Goal: Contribute content

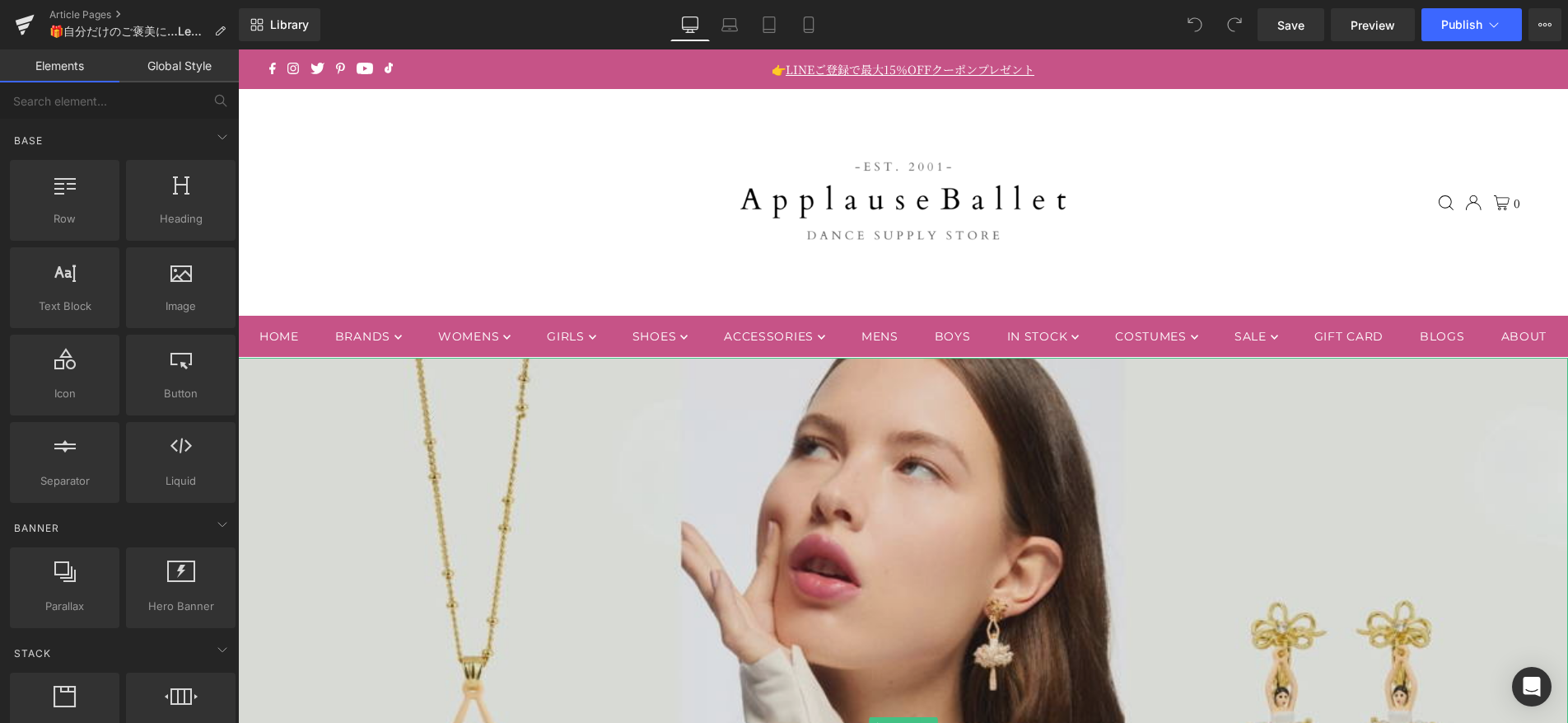
click at [838, 549] on img at bounding box center [903, 727] width 1330 height 739
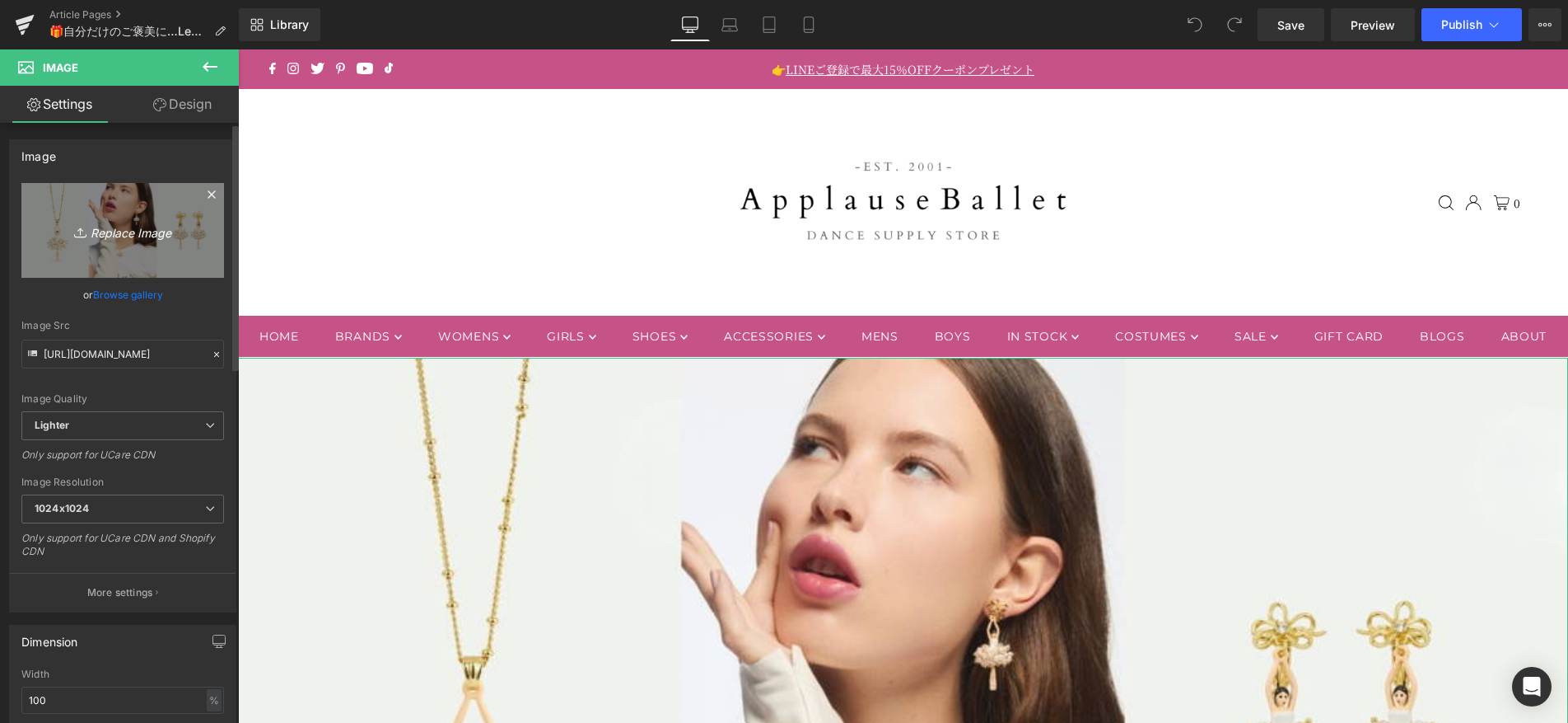
click at [143, 225] on icon "Replace Image" at bounding box center [122, 230] width 132 height 21
type input "C:\fakepath\100425_Les Nereides.jpg"
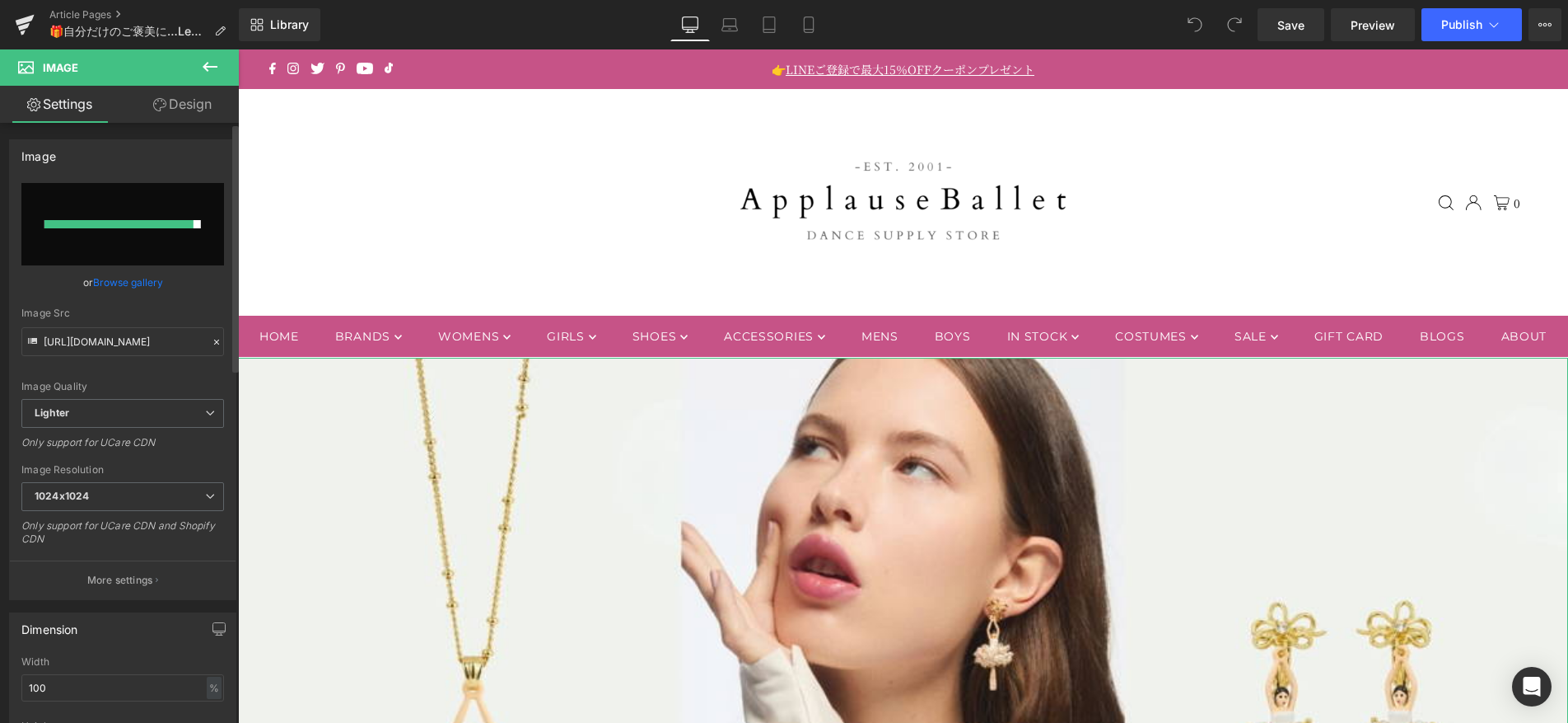
click at [131, 285] on link "Browse gallery" at bounding box center [128, 281] width 70 height 29
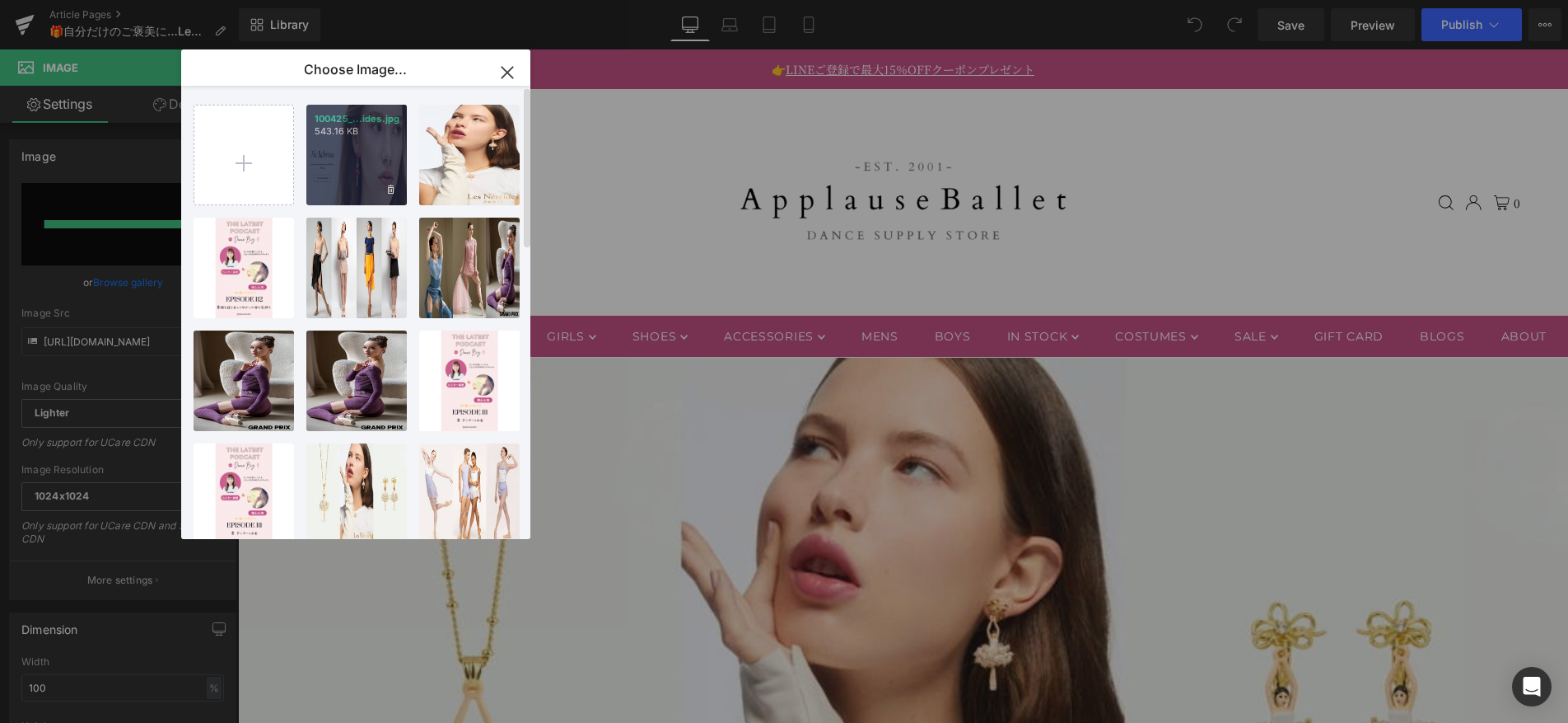
click at [334, 173] on div "100425_...ides.jpg 543.16 KB" at bounding box center [357, 155] width 101 height 101
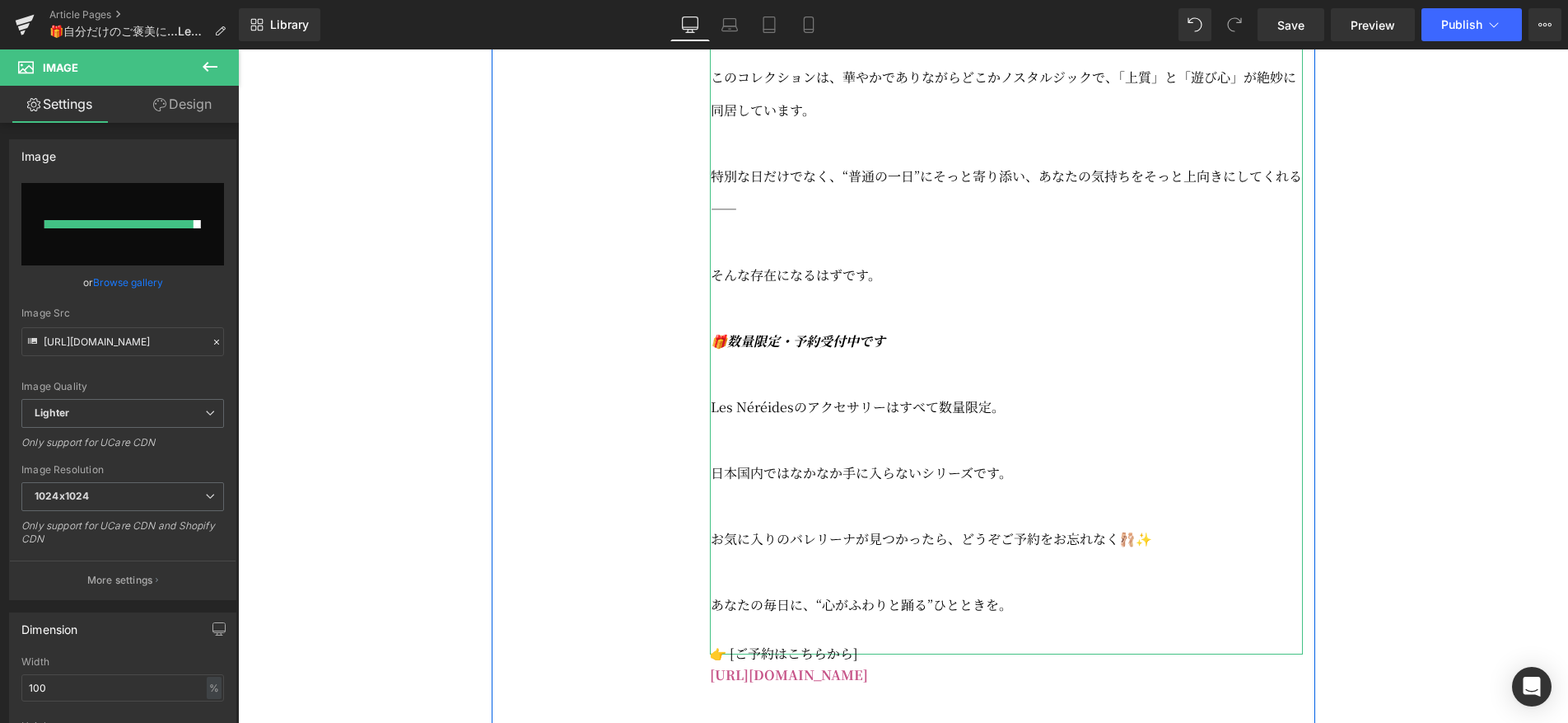
scroll to position [2264, 0]
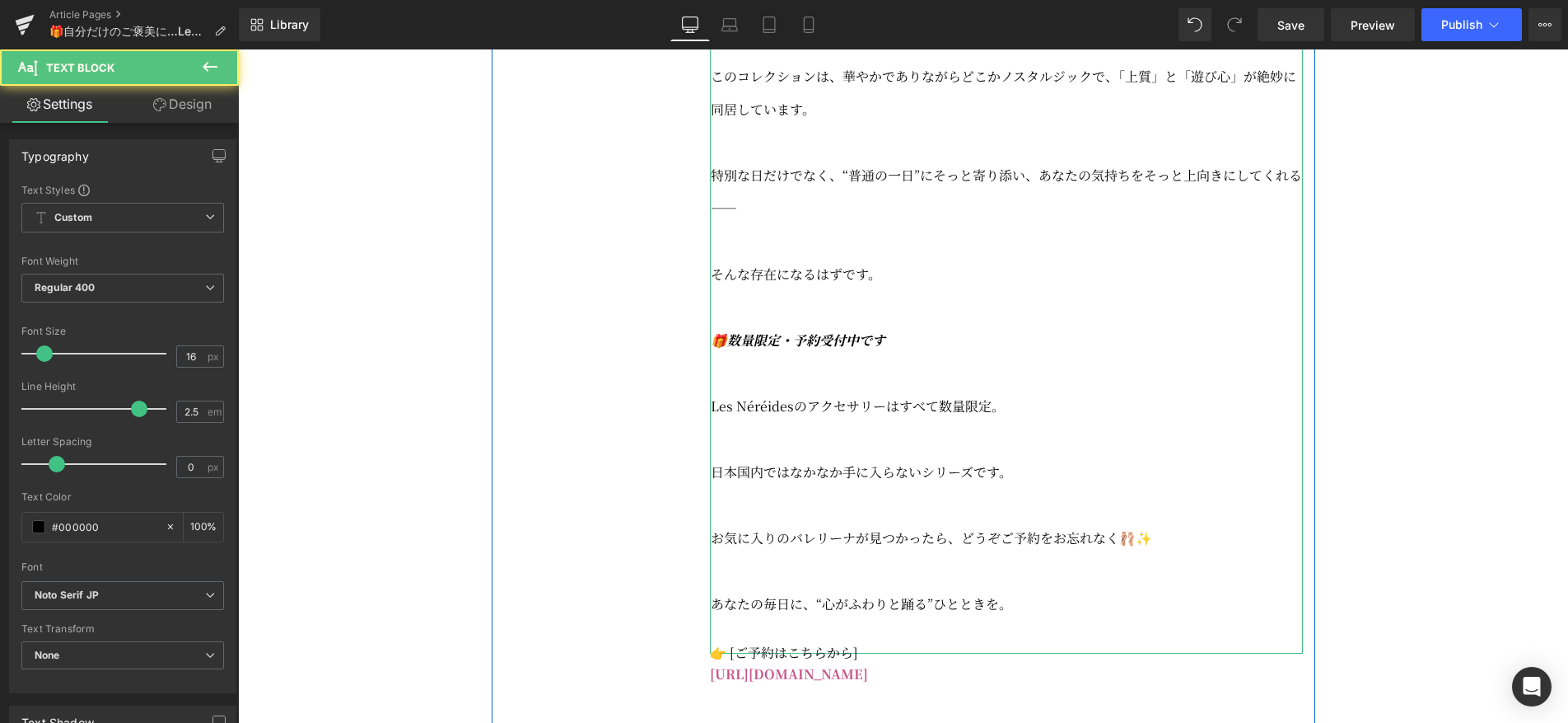
click at [908, 521] on p at bounding box center [1007, 504] width 592 height 33
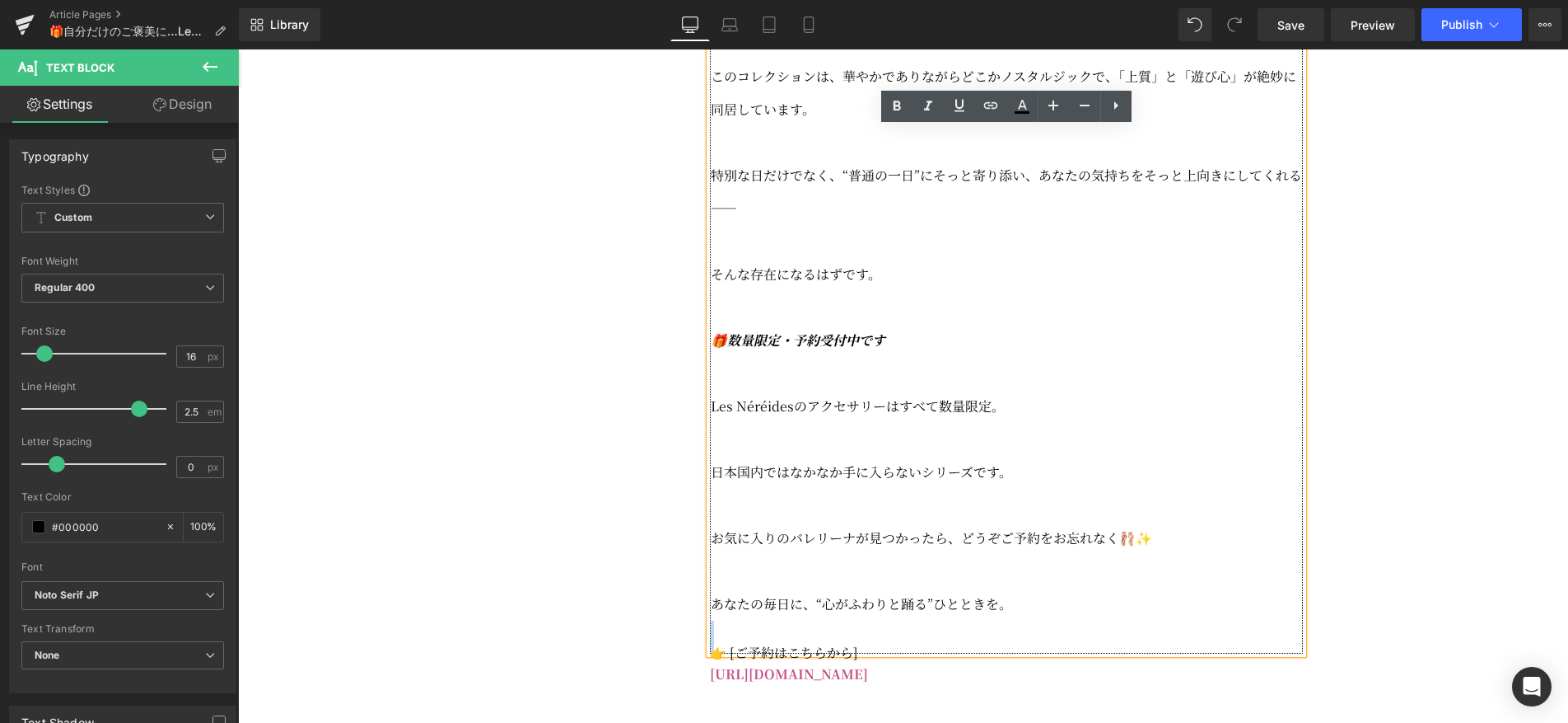
drag, startPoint x: 1029, startPoint y: 620, endPoint x: 705, endPoint y: 352, distance: 420.5
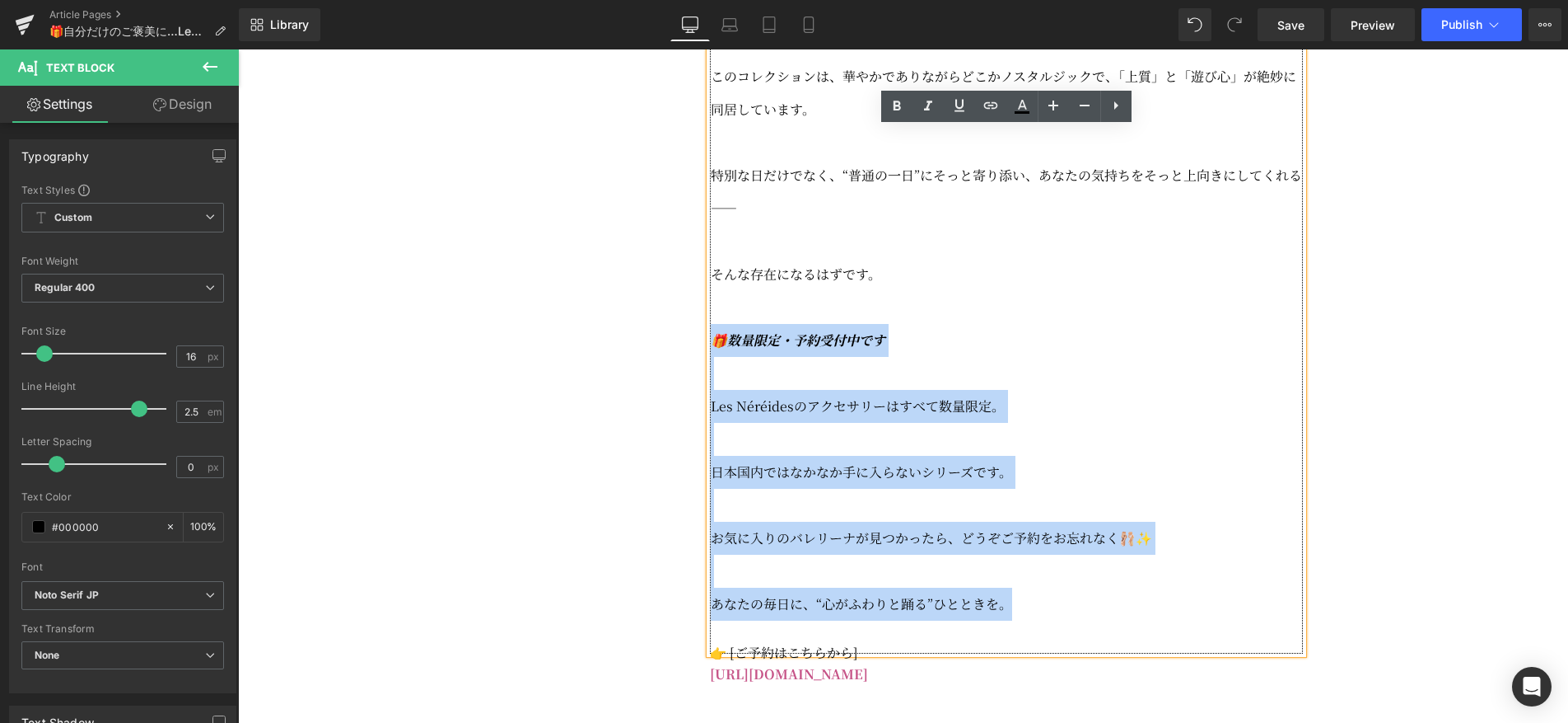
drag, startPoint x: 715, startPoint y: 351, endPoint x: 1013, endPoint y: 608, distance: 393.5
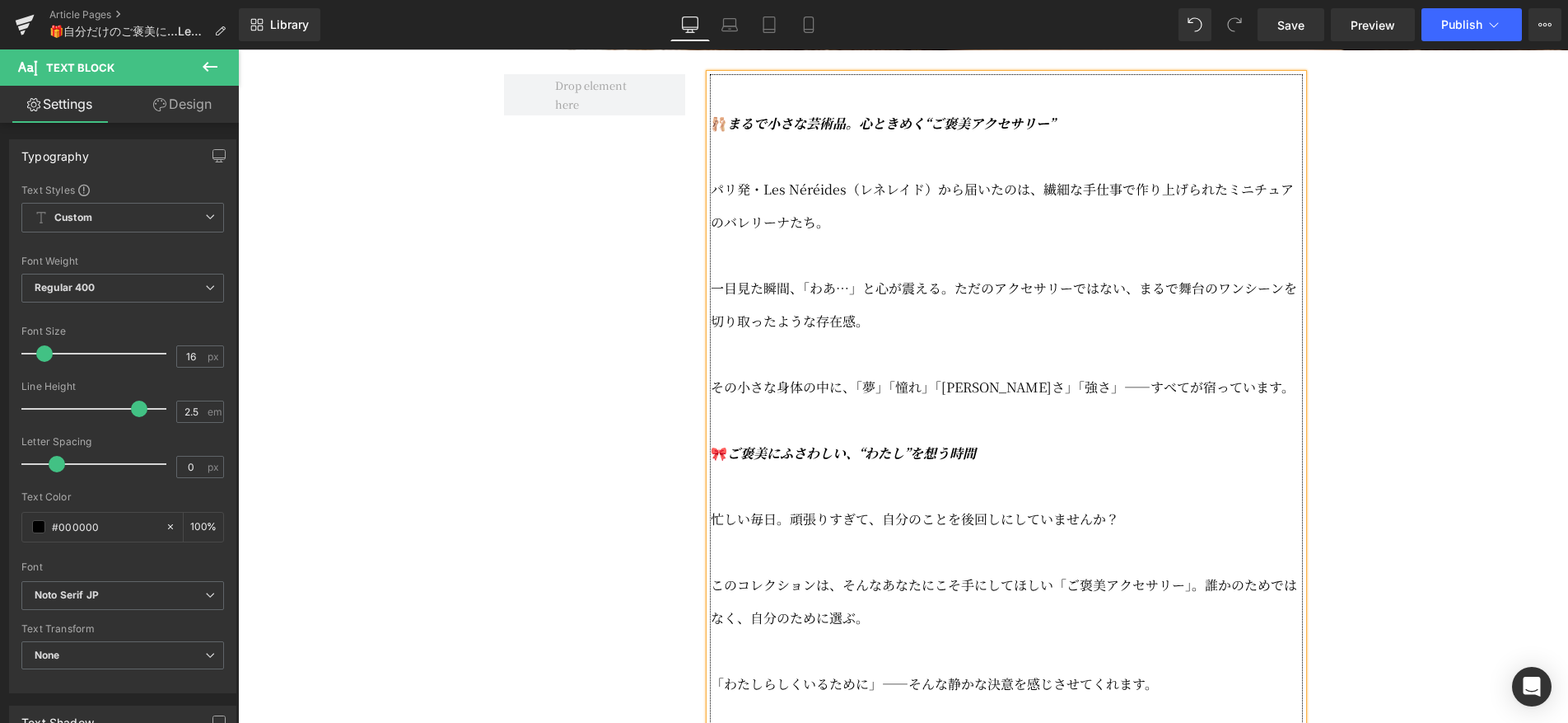
scroll to position [894, 0]
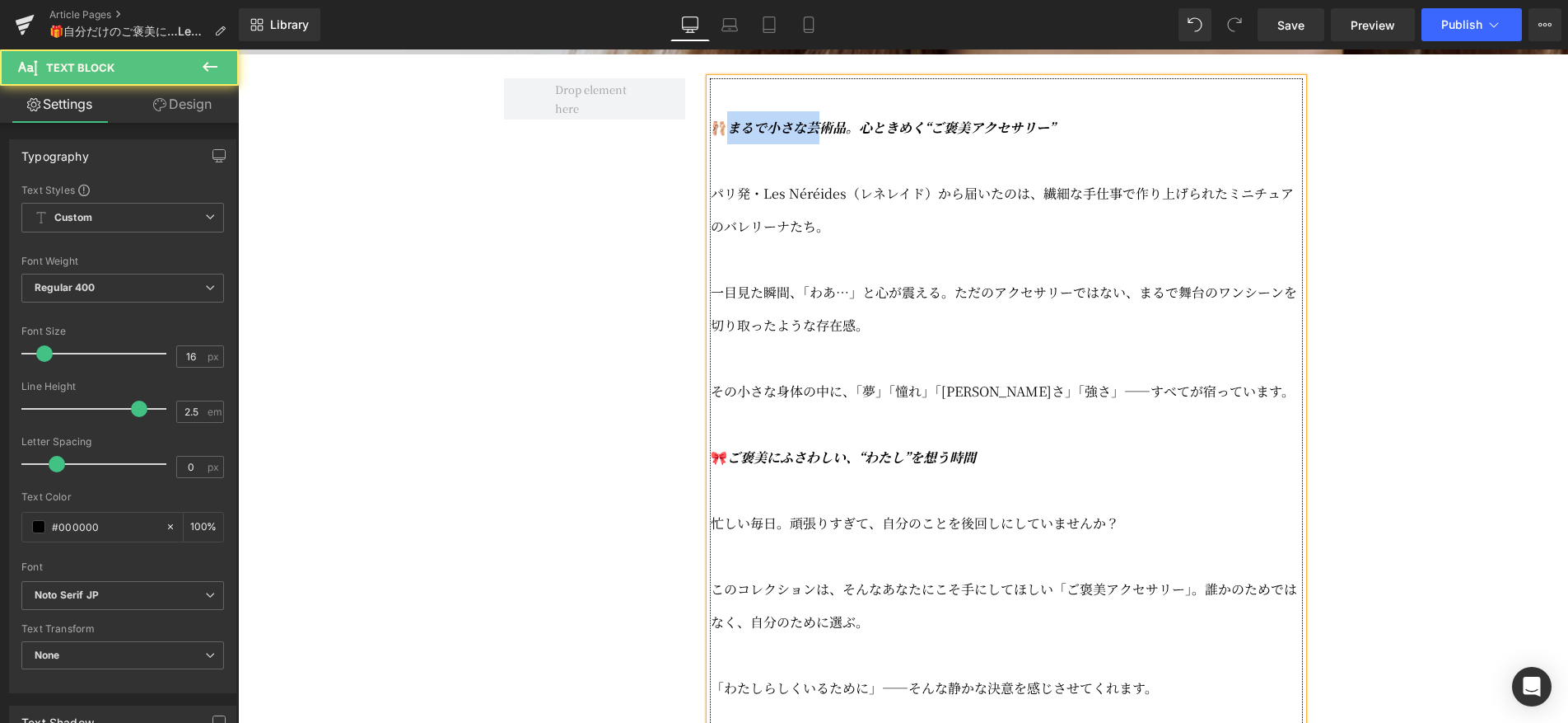
drag, startPoint x: 729, startPoint y: 167, endPoint x: 815, endPoint y: 168, distance: 86.0
click at [815, 137] on icon "まるで小さな芸術品。心ときめく“ご褒美アクセサリー”" at bounding box center [891, 127] width 328 height 19
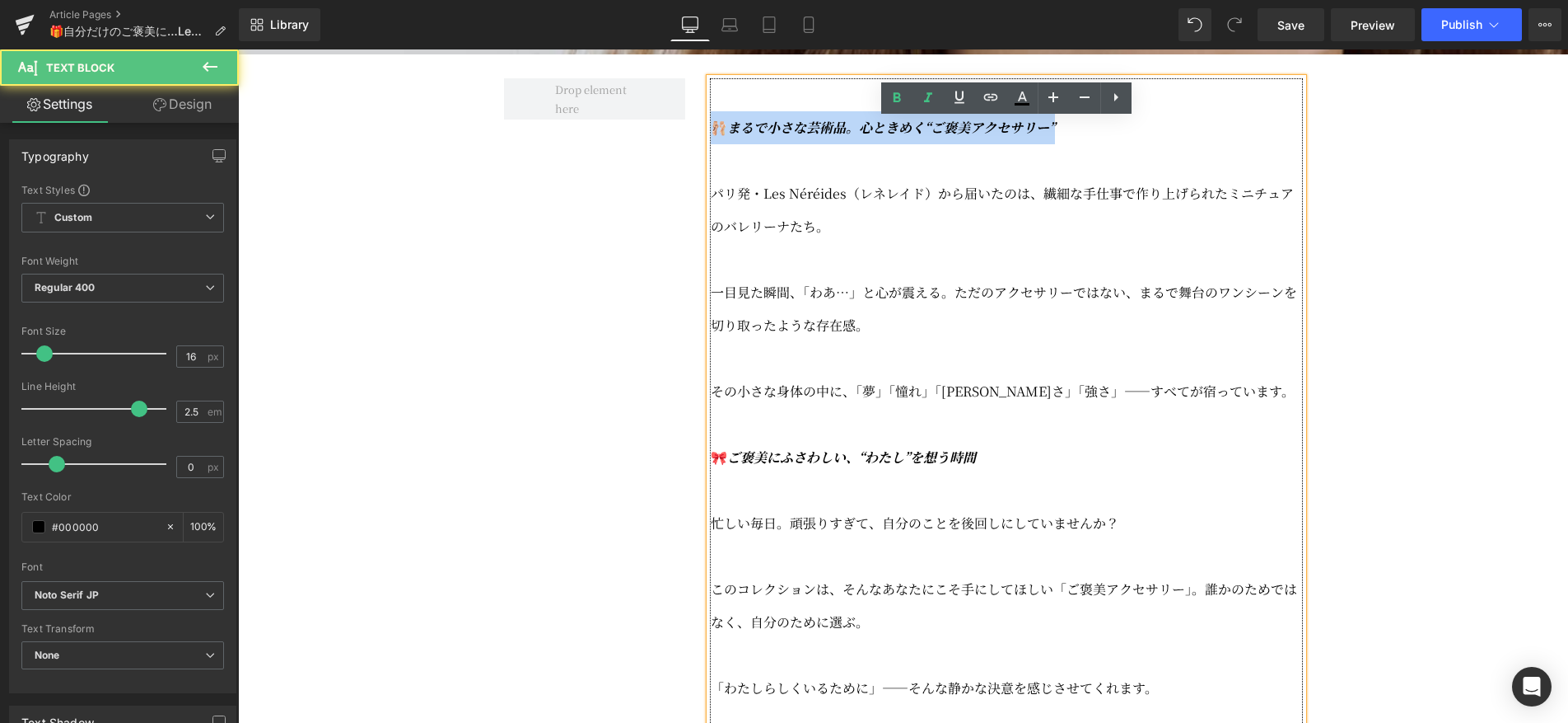
drag, startPoint x: 1076, startPoint y: 169, endPoint x: 703, endPoint y: 164, distance: 373.0
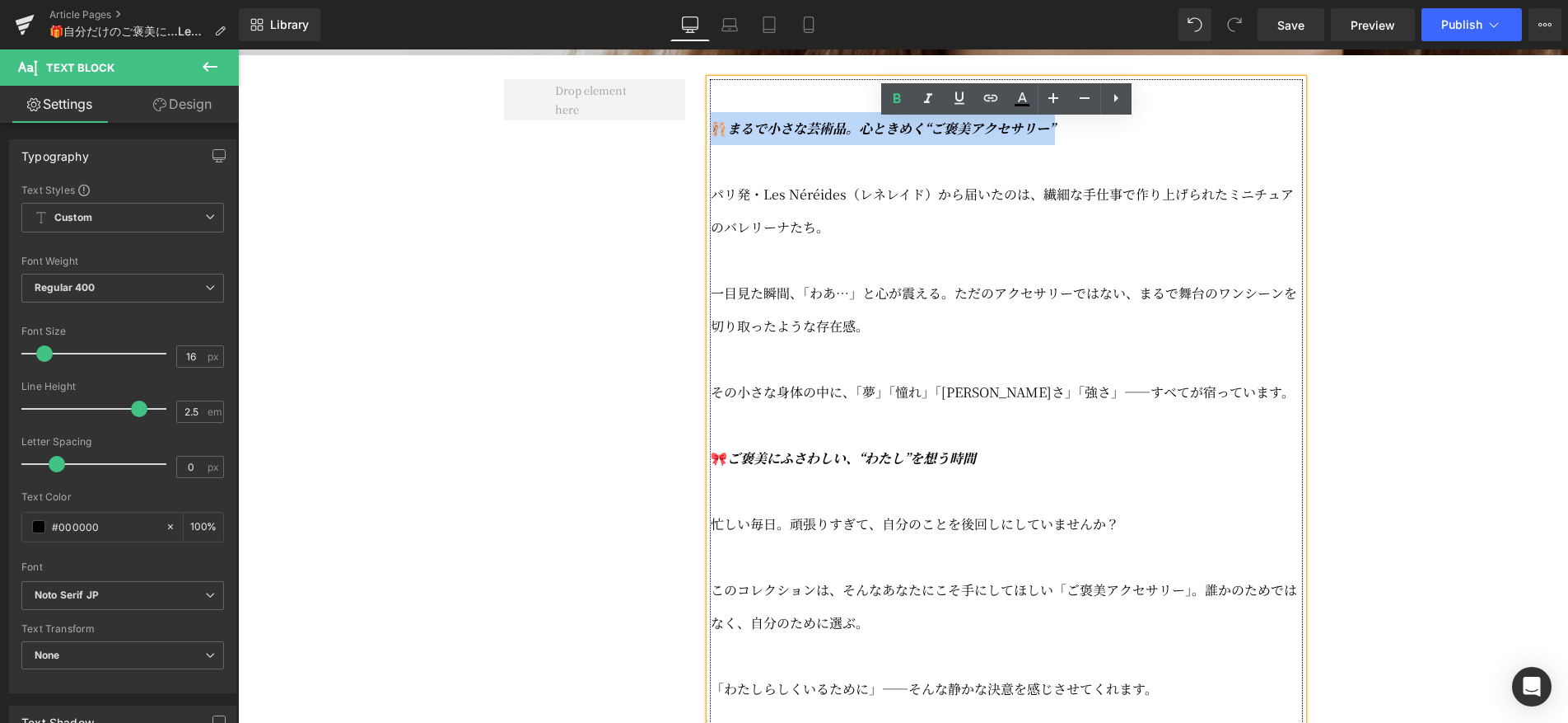
copy strong "🩰 まるで小さな芸術品。心ときめく“ご褒美アクセサリー”"
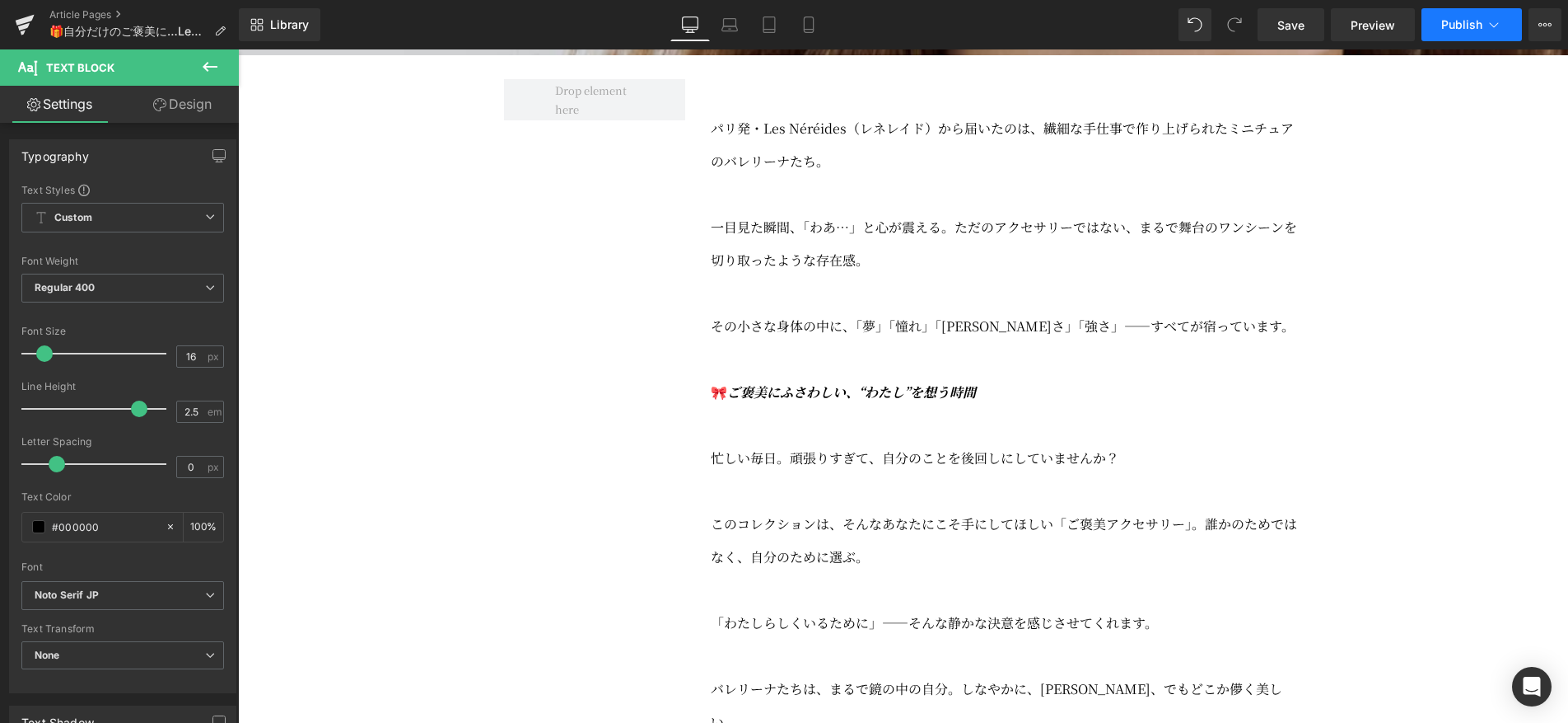
click at [1473, 22] on span "Publish" at bounding box center [1462, 24] width 42 height 13
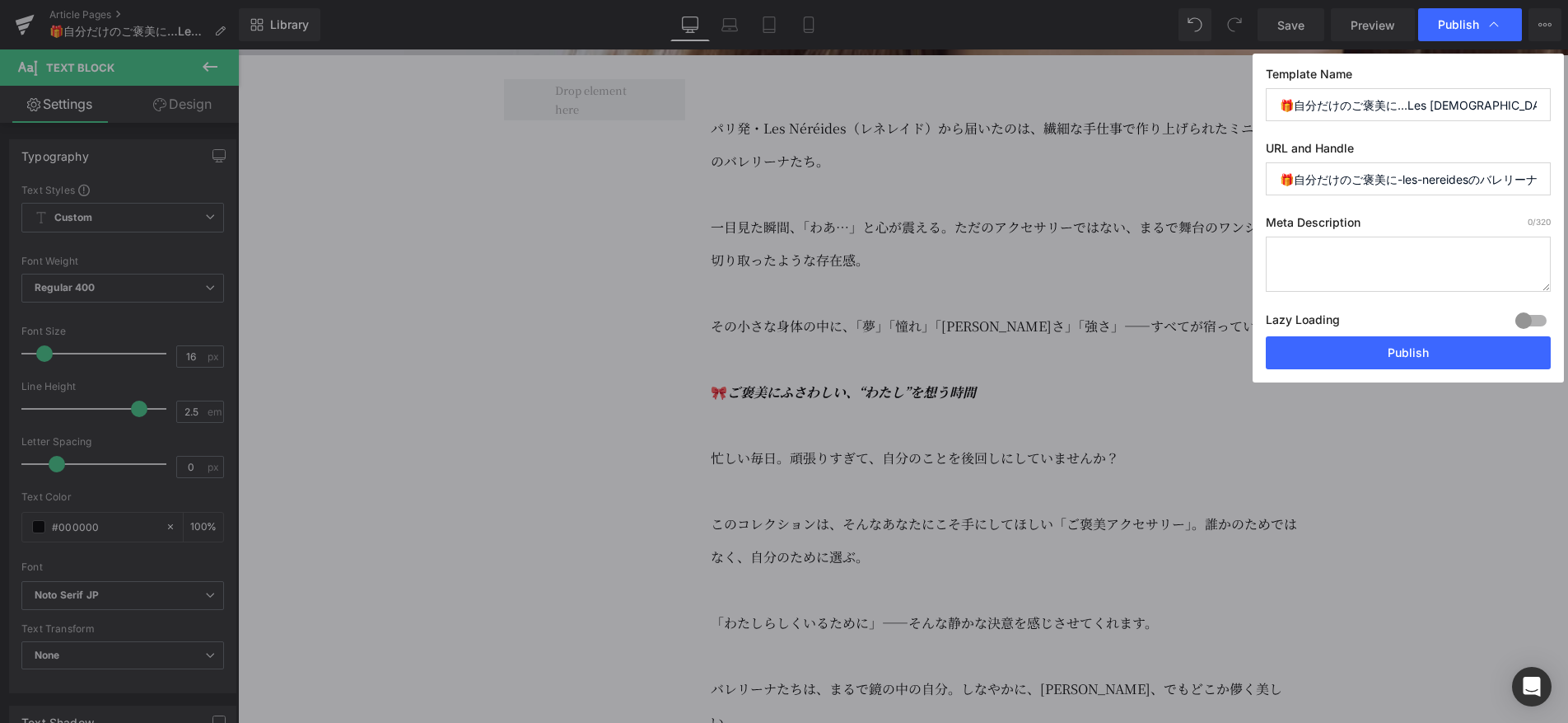
click at [1317, 257] on textarea at bounding box center [1409, 264] width 285 height 55
paste textarea "🩰まるで小さな芸術品。心ときめく“ご褒美アクセサリー”"
click at [1466, 253] on textarea "🩰まるで小さな芸術品。心ときめく“ご褒美アクセサリー”" at bounding box center [1409, 264] width 285 height 55
click at [1421, 273] on textarea "🩰まるで小さな芸術品。心ときめく、レネレイドの“ご褒美アクセサリー”" at bounding box center [1409, 264] width 285 height 55
drag, startPoint x: 1396, startPoint y: 253, endPoint x: 1367, endPoint y: 256, distance: 29.2
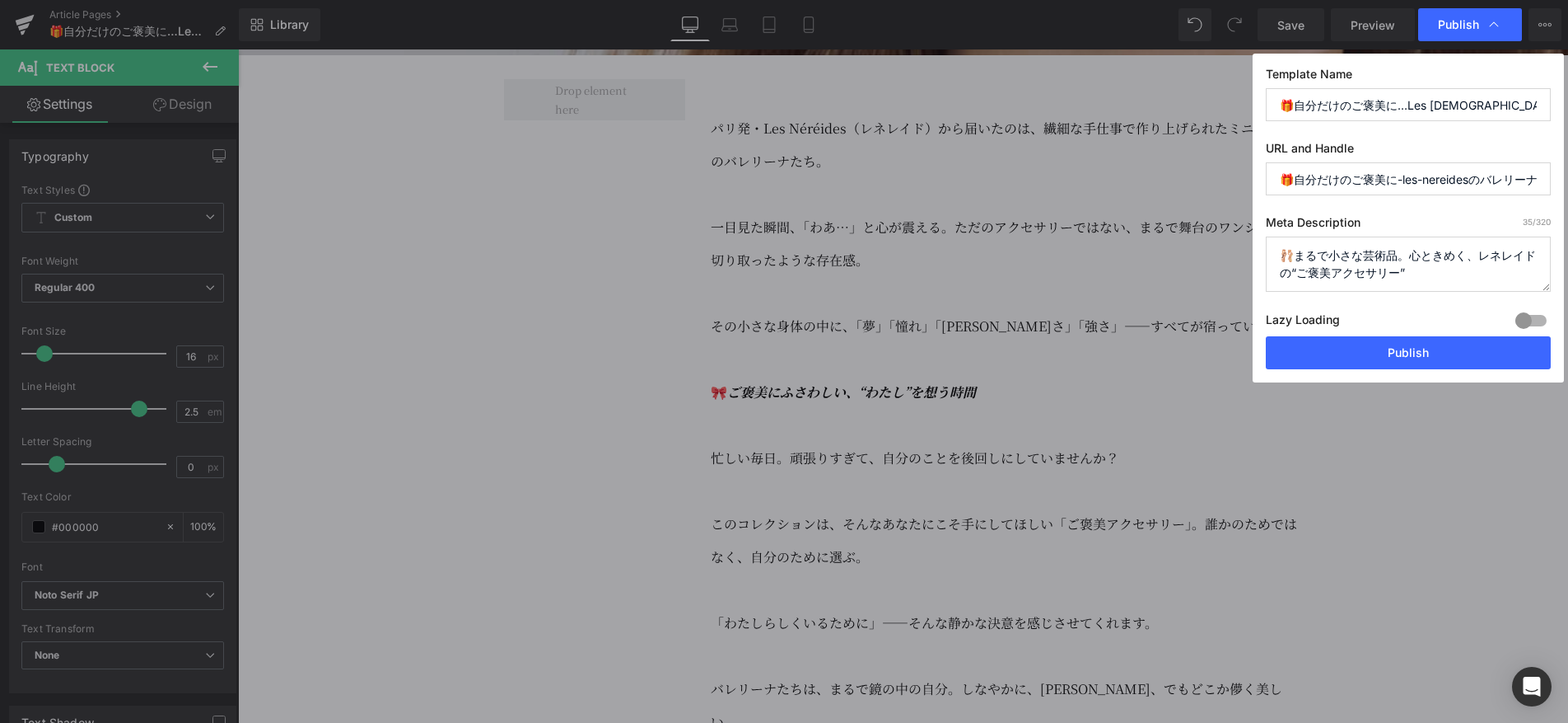
click at [1367, 256] on textarea "🩰まるで小さな芸術品。心ときめく、レネレイドの“ご褒美アクセサリー”" at bounding box center [1409, 264] width 285 height 55
drag, startPoint x: 1472, startPoint y: 278, endPoint x: 1263, endPoint y: 258, distance: 210.0
click at [1263, 258] on div "Template Name 🎁自分だけのご褒美に…Les Néréidesのバレリーナコレクション✨ URL and Handle 🎁自分だけのご褒美に-le…" at bounding box center [1409, 218] width 312 height 329
type textarea "🩰まるで小さなバレリーナ。心ときめく、レネレイドの“ご褒美アクセサリー”"
drag, startPoint x: 1401, startPoint y: 179, endPoint x: 1222, endPoint y: 181, distance: 179.0
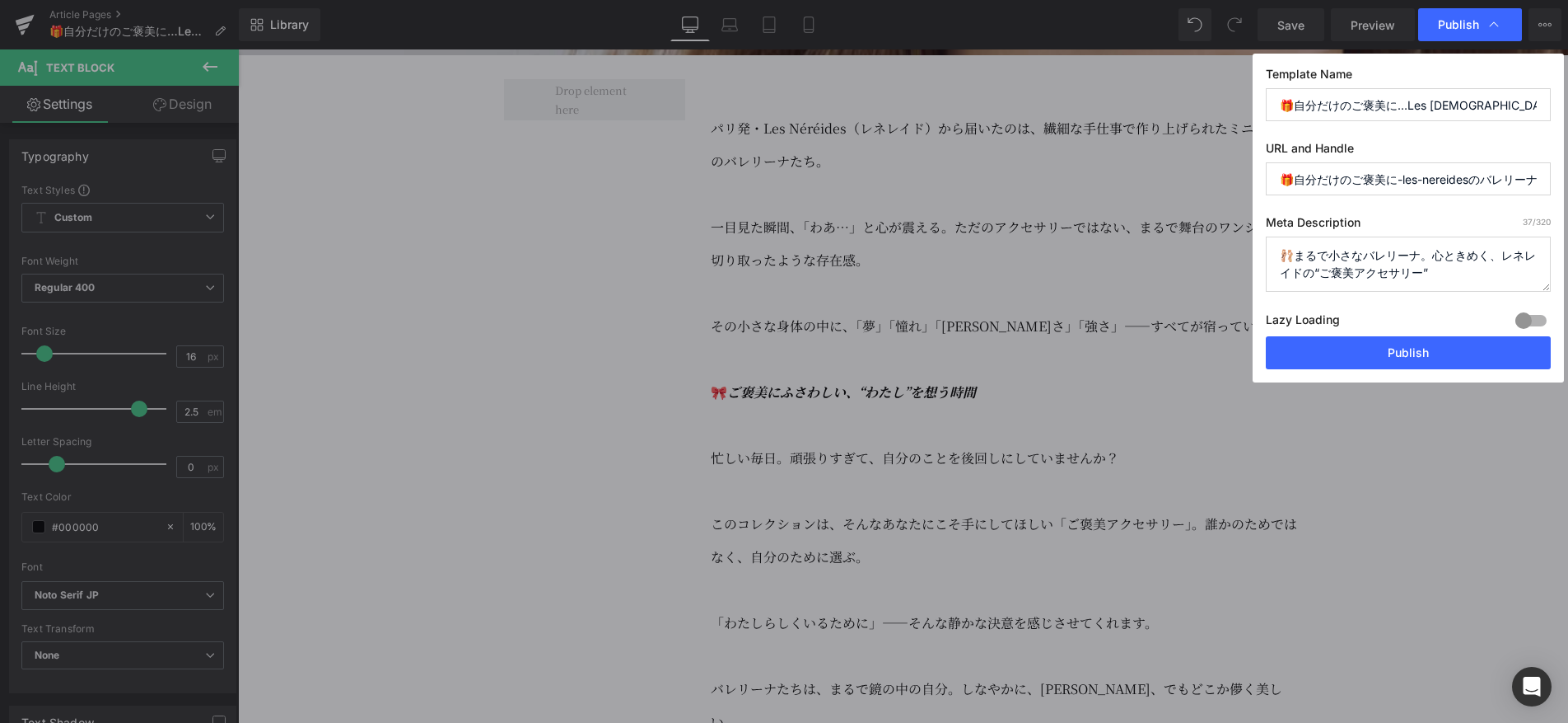
click at [1222, 181] on div "Publish Template Name 🎁自分だけのご褒美に…Les Néréidesのバレリーナコレクション✨ URL and Handle 🎁自分だけ…" at bounding box center [784, 362] width 1568 height 723
click at [1302, 179] on input "les-nereidesのバレリーナコレクション✨" at bounding box center [1409, 178] width 285 height 33
drag, startPoint x: 1341, startPoint y: 182, endPoint x: 1573, endPoint y: 177, distance: 232.1
click at [1568, 177] on html "You are previewing how the will restyle your page. You can not edit Elements in…" at bounding box center [784, 362] width 1568 height 723
type input "lesnereides_100325"
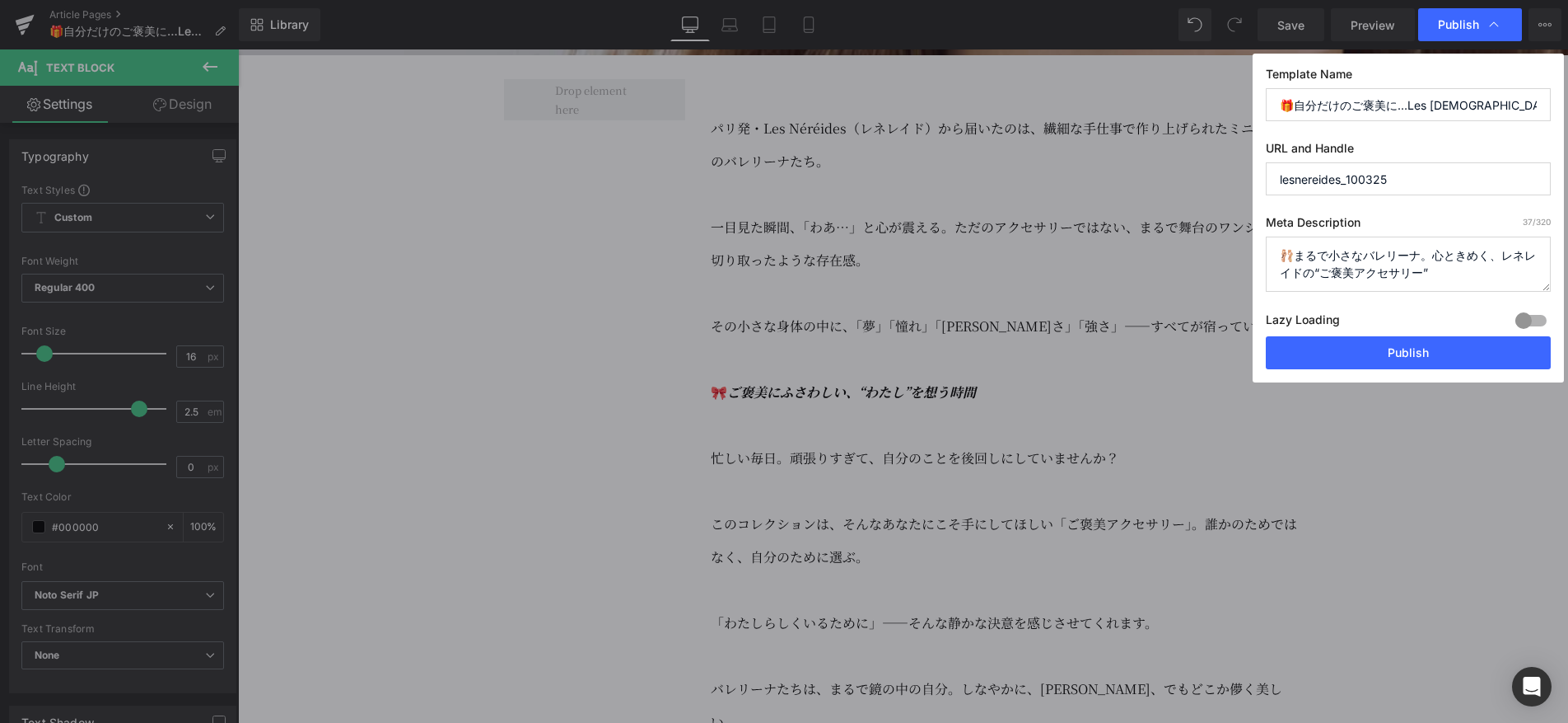
drag, startPoint x: 1438, startPoint y: 277, endPoint x: 1247, endPoint y: 248, distance: 193.2
click at [1247, 248] on div "Publish Template Name 🎁自分だけのご褒美に…Les Néréidesのバレリーナコレクション✨ URL and Handle lesne…" at bounding box center [784, 362] width 1568 height 723
click at [1370, 365] on button "Publish" at bounding box center [1409, 353] width 285 height 33
